Goal: Task Accomplishment & Management: Complete application form

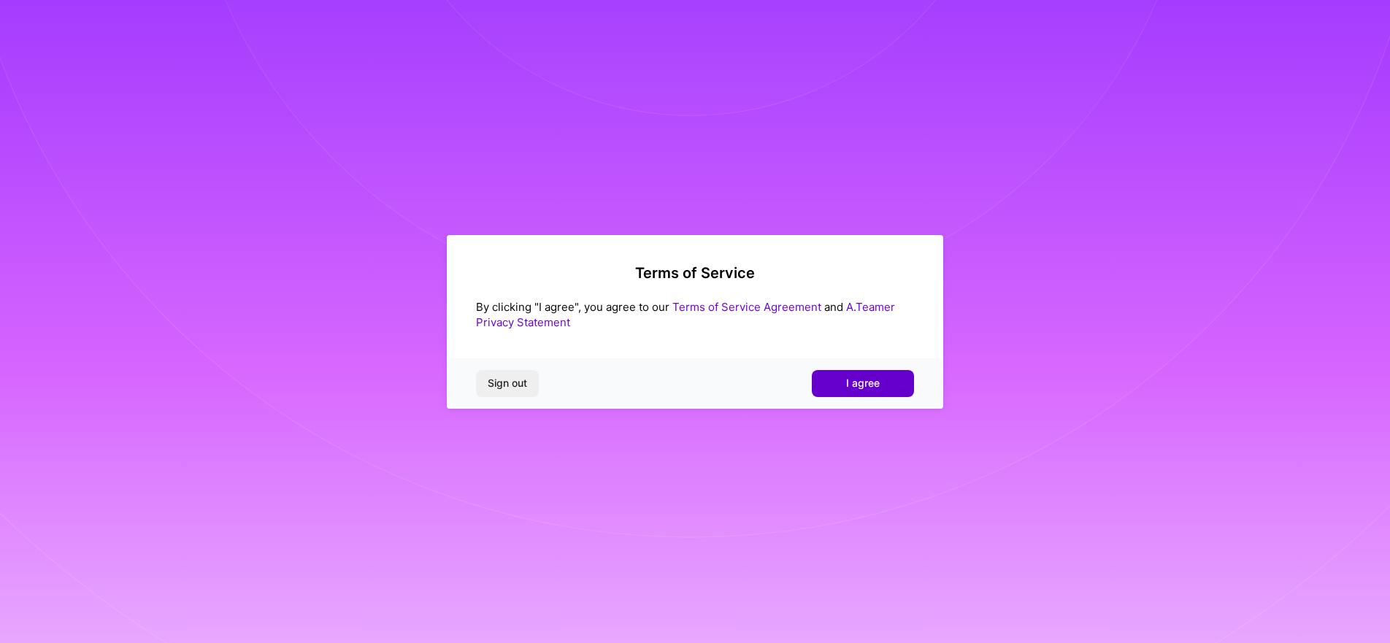
click at [871, 377] on span "I agree" at bounding box center [863, 383] width 34 height 15
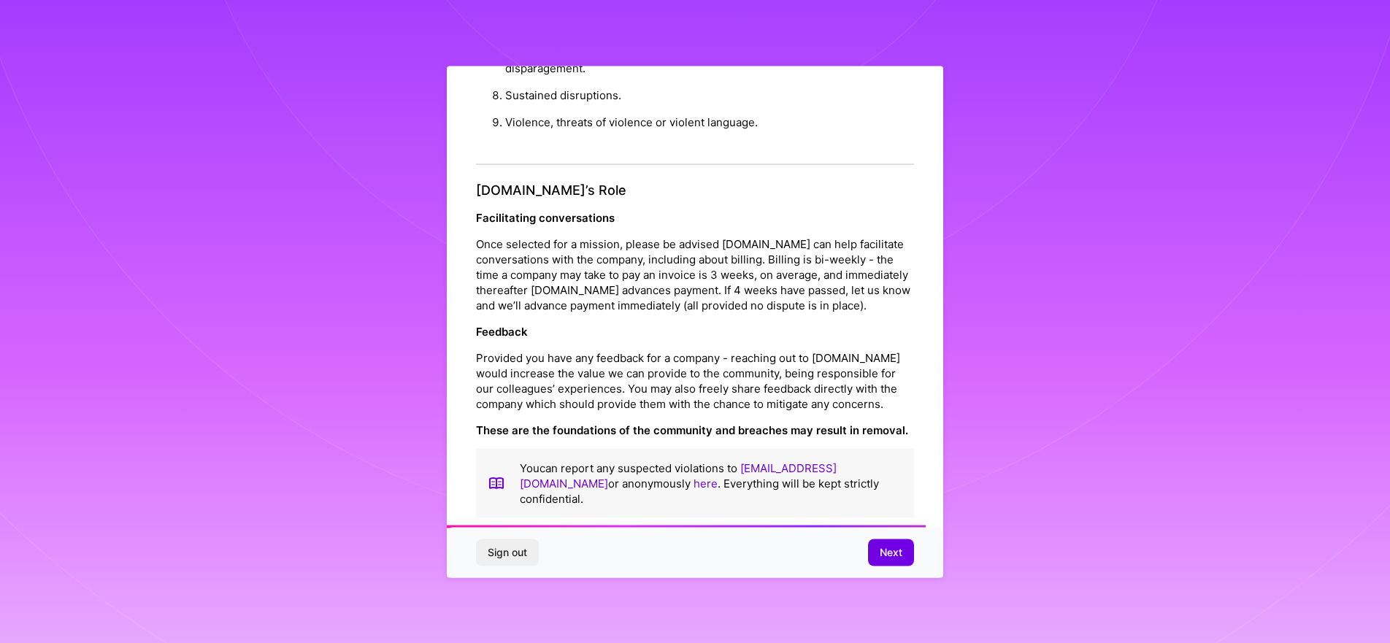
scroll to position [1557, 0]
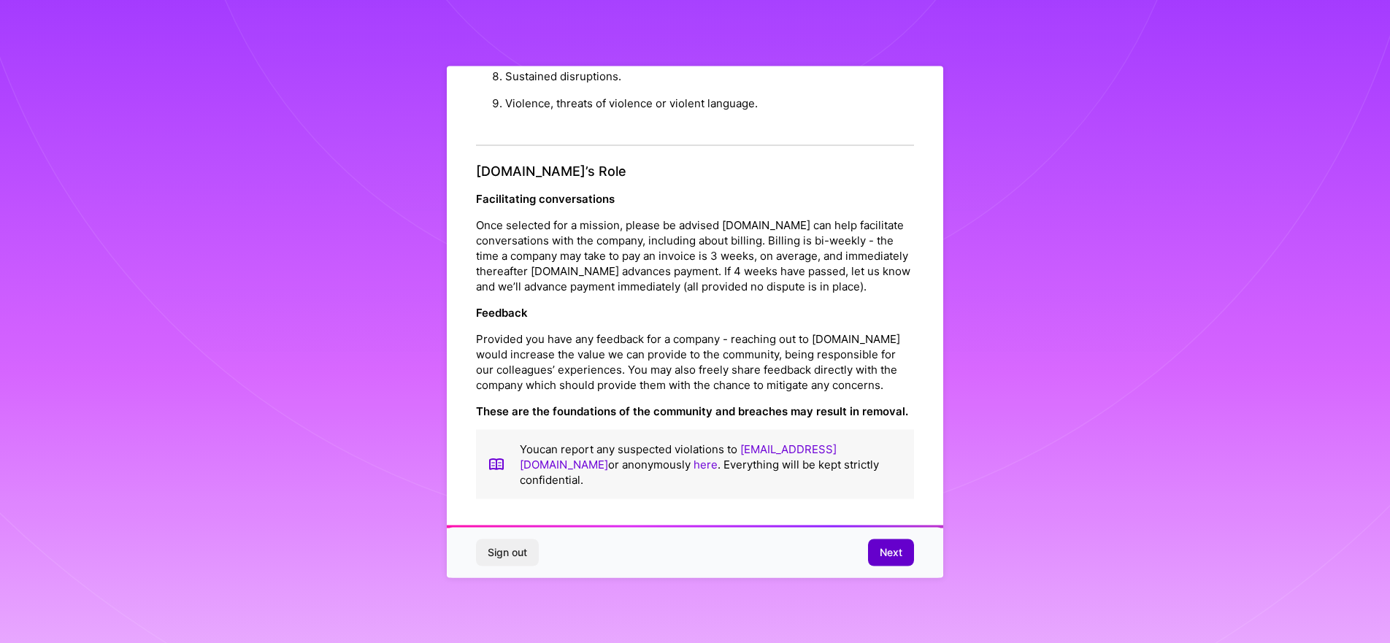
click at [887, 550] on span "Next" at bounding box center [890, 552] width 23 height 15
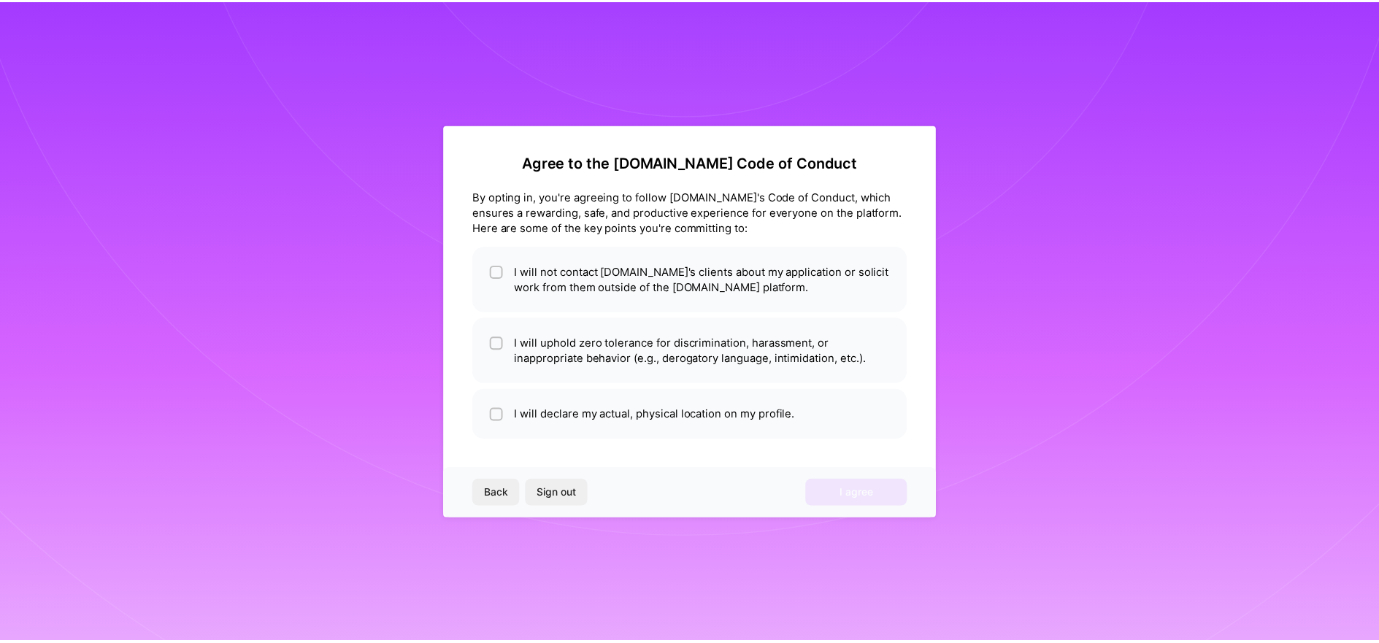
scroll to position [0, 0]
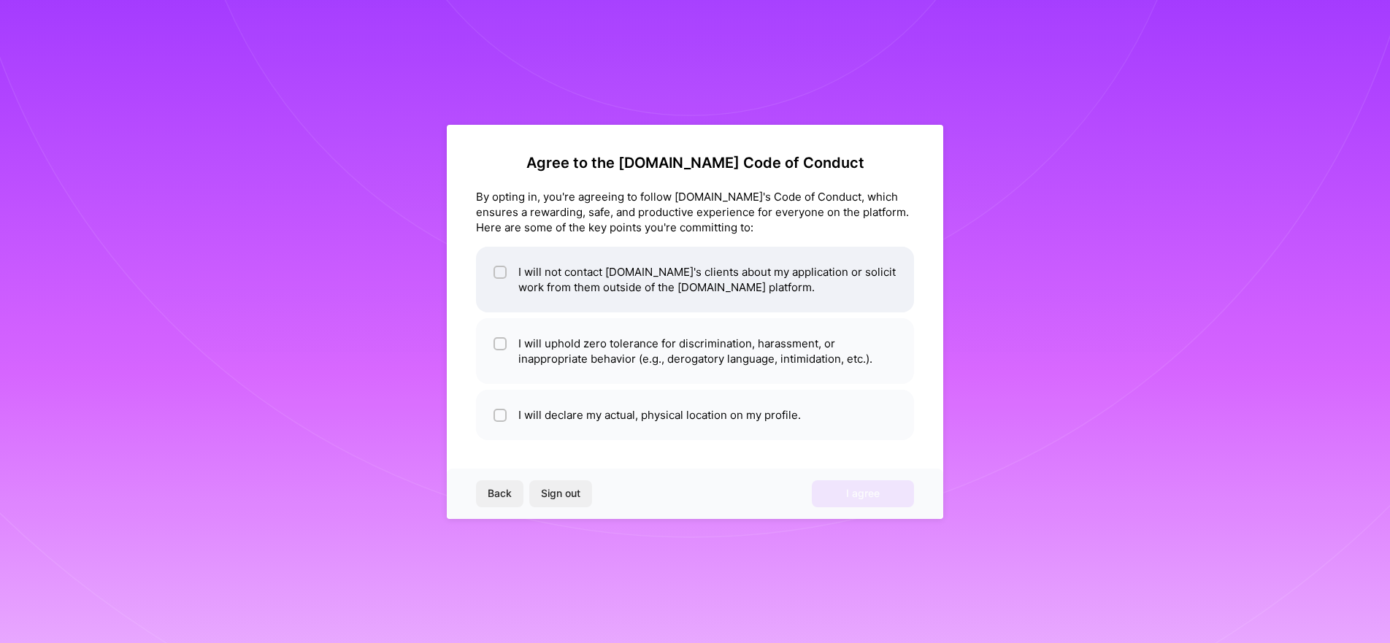
click at [506, 270] on li "I will not contact [DOMAIN_NAME]'s clients about my application or solicit work…" at bounding box center [695, 280] width 438 height 66
checkbox input "true"
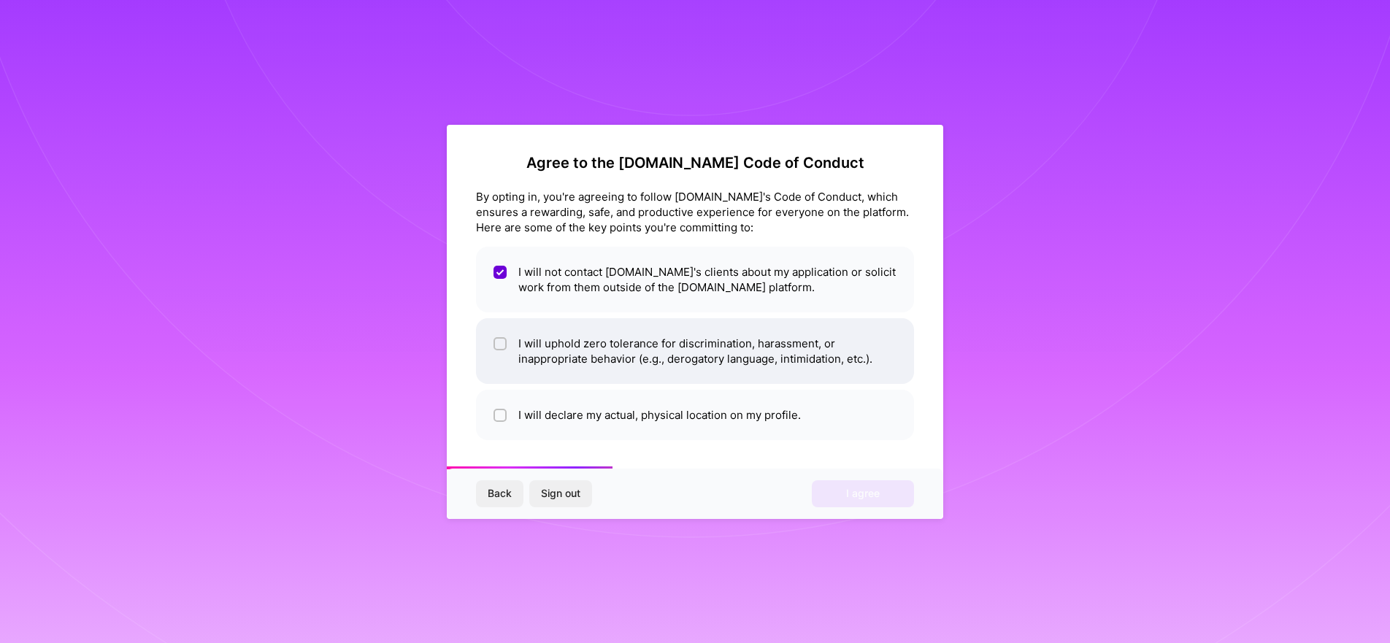
click at [504, 342] on input "checkbox" at bounding box center [501, 344] width 10 height 10
checkbox input "true"
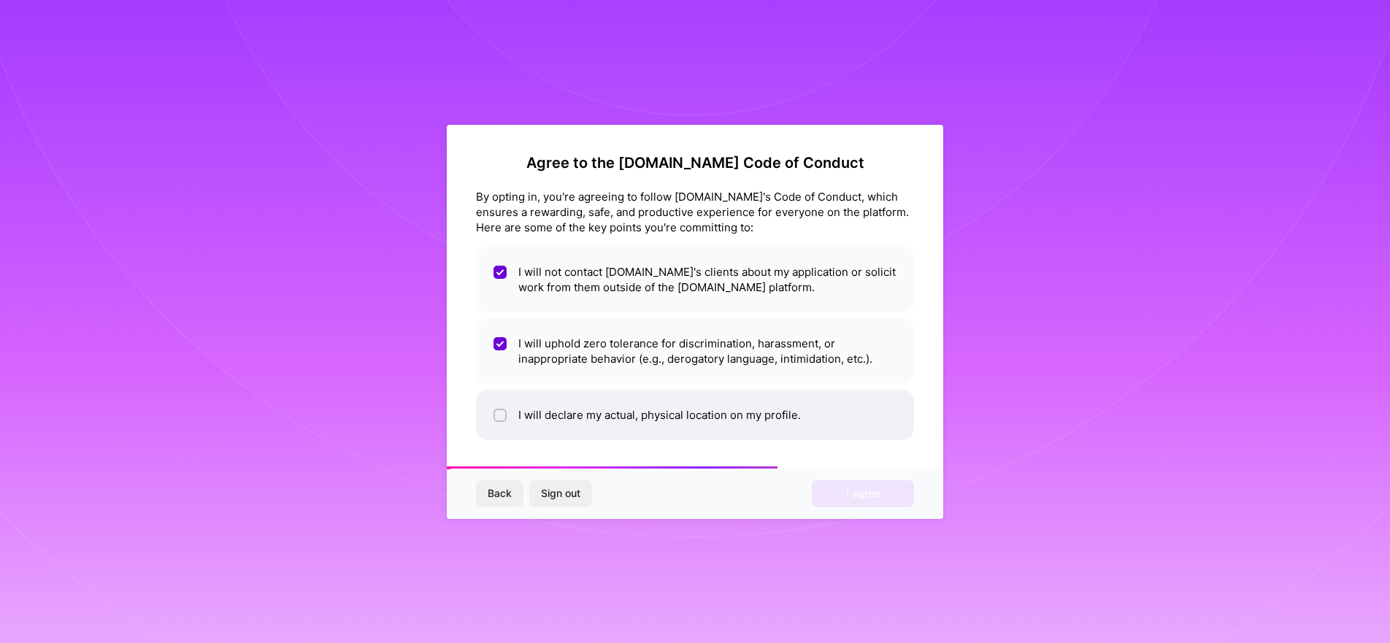
click at [502, 415] on input "checkbox" at bounding box center [501, 416] width 10 height 10
checkbox input "true"
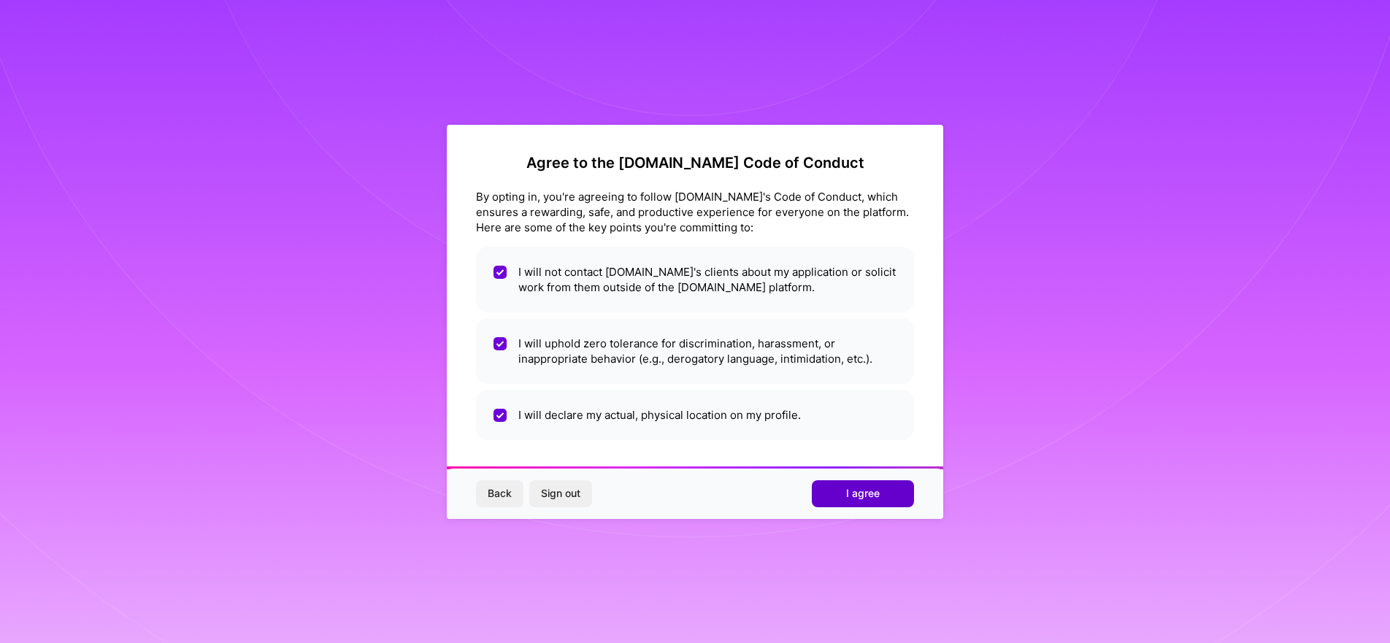
click at [867, 497] on span "I agree" at bounding box center [863, 493] width 34 height 15
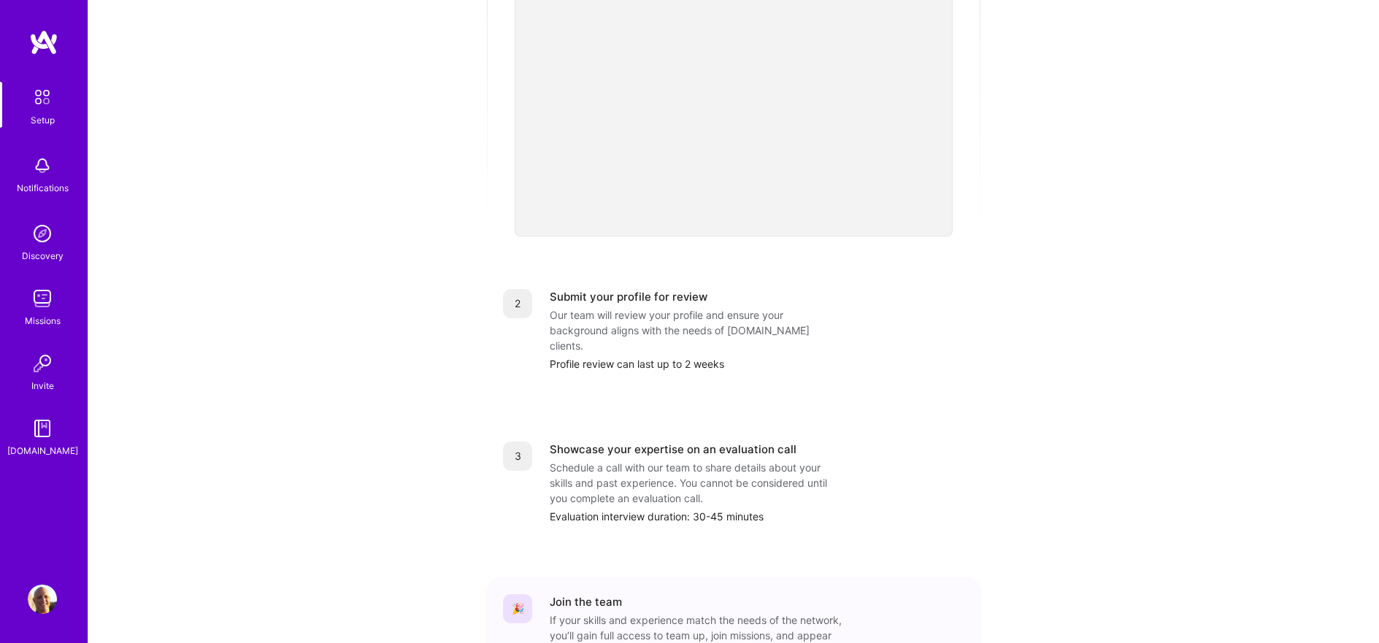
scroll to position [355, 0]
